Goal: Task Accomplishment & Management: Manage account settings

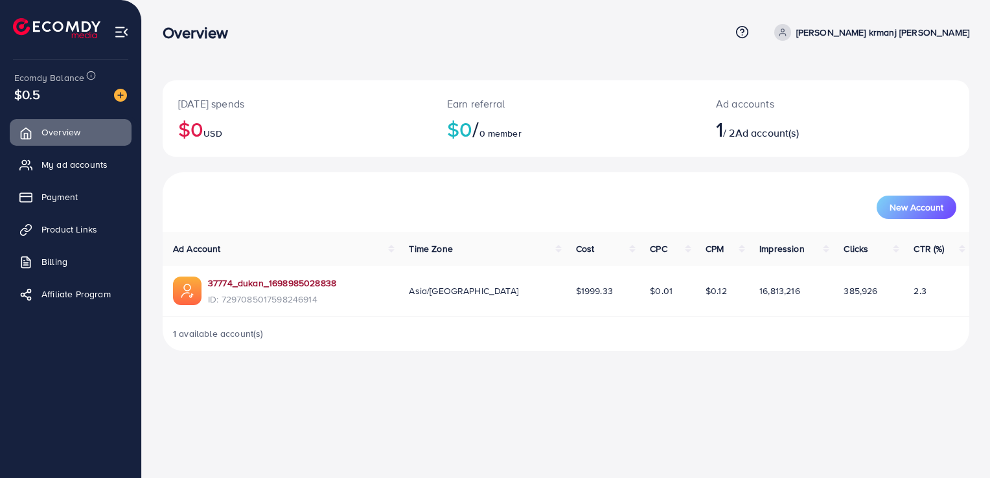
click at [289, 284] on link "37774_dukan_1698985028838" at bounding box center [272, 283] width 128 height 13
